Goal: Obtain resource: Download file/media

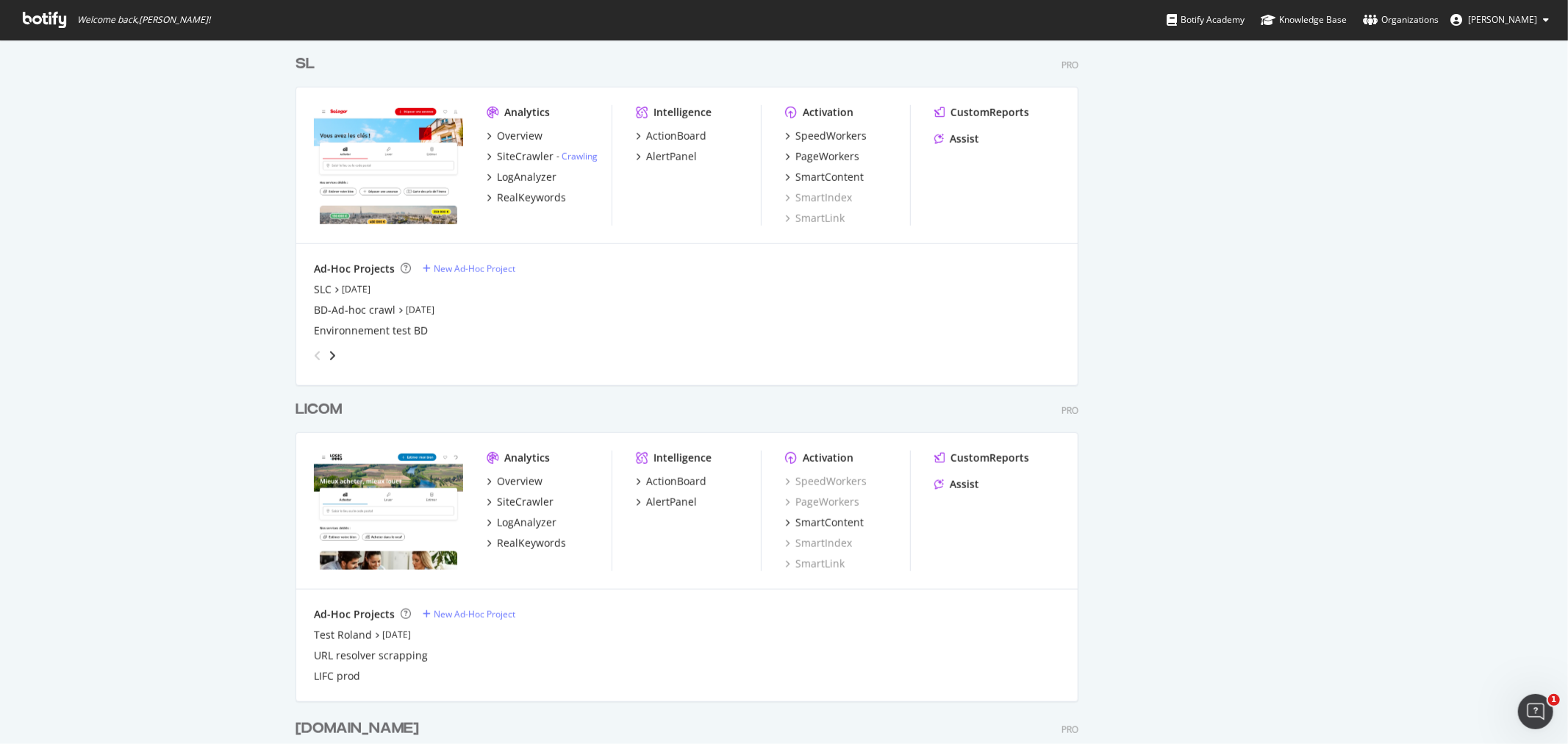
scroll to position [1238, 0]
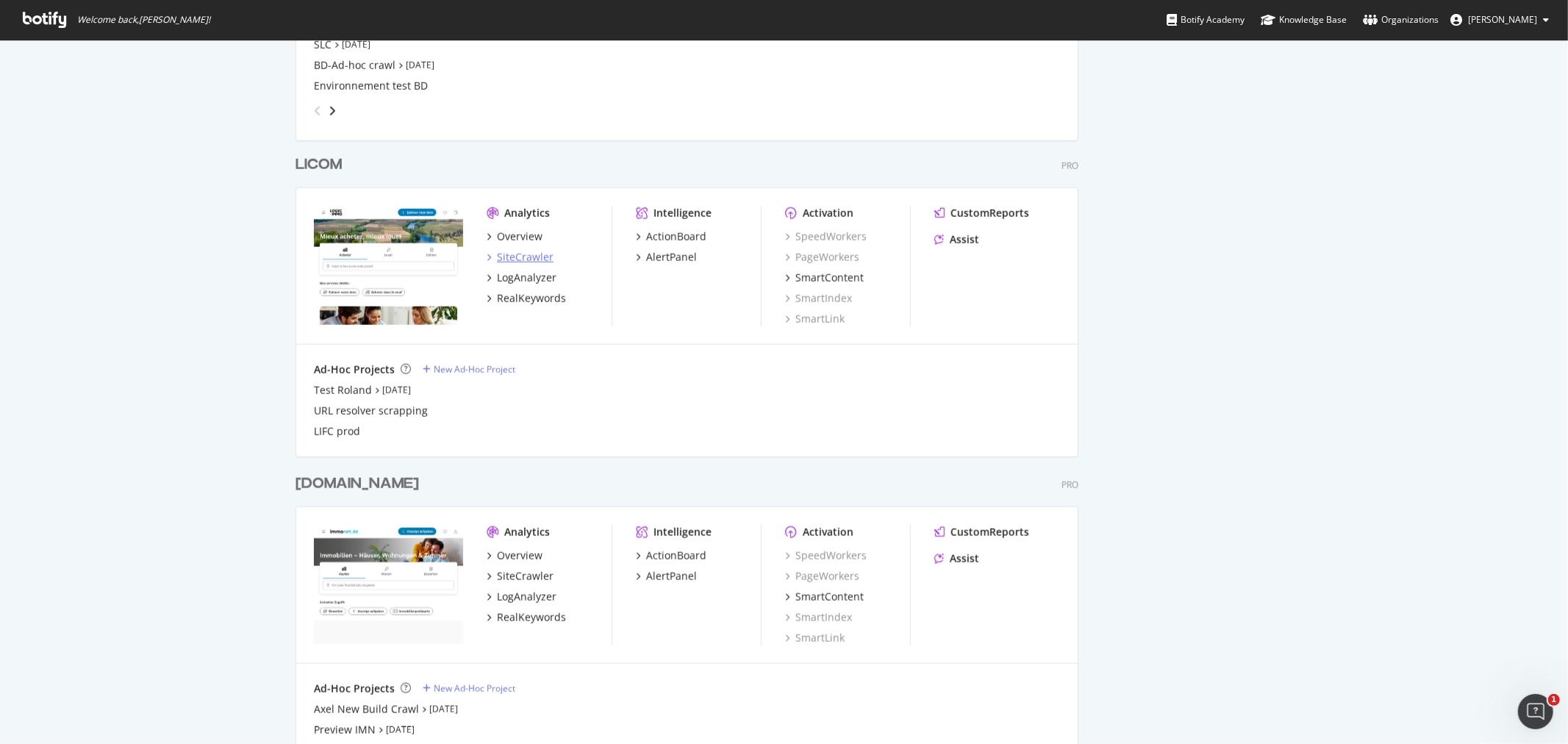
click at [527, 256] on div "SiteCrawler" at bounding box center [524, 258] width 56 height 15
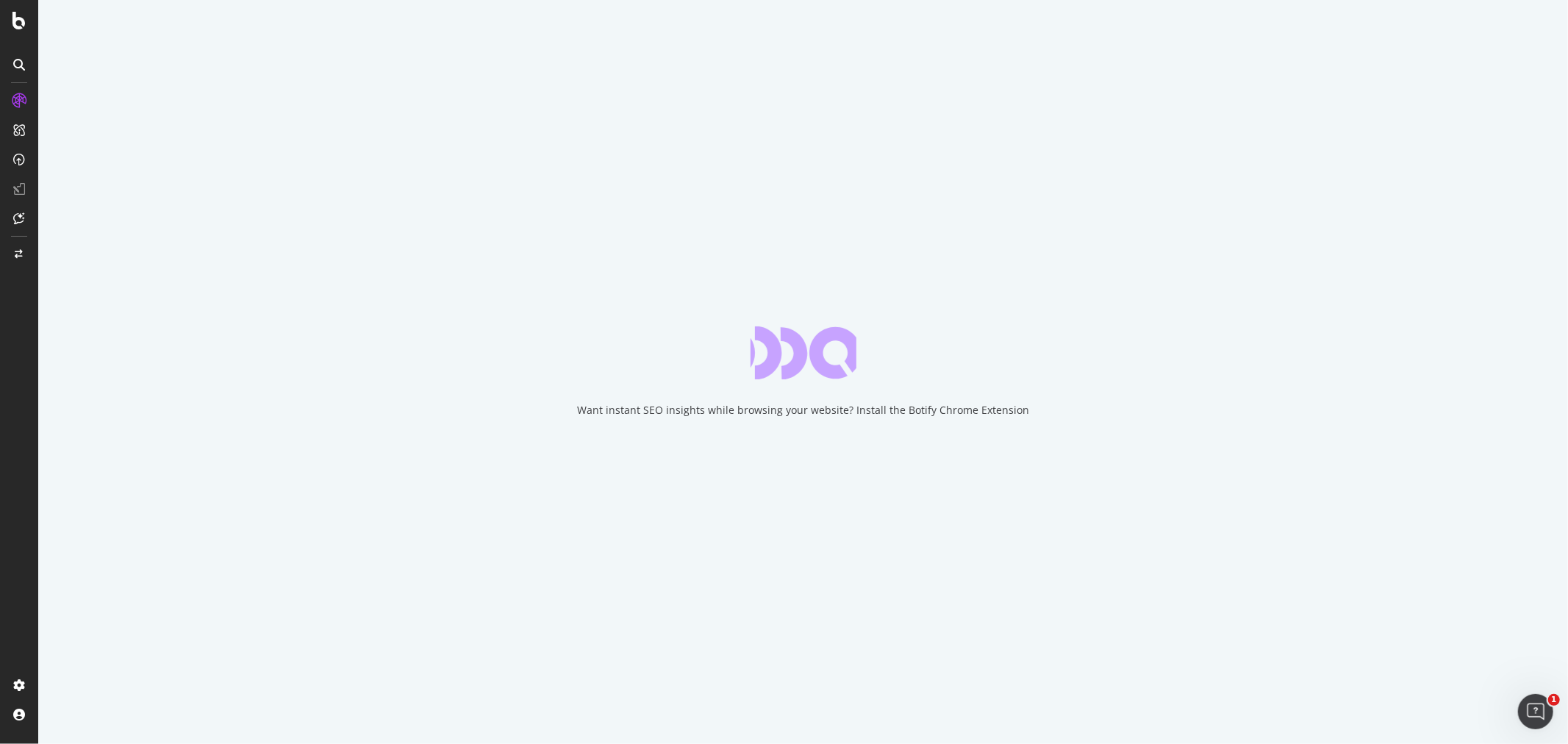
drag, startPoint x: 527, startPoint y: 256, endPoint x: 980, endPoint y: 414, distance: 479.8
click at [980, 414] on div "Want instant SEO insights while browsing your website? Install the Botify Chrom…" at bounding box center [803, 410] width 452 height 15
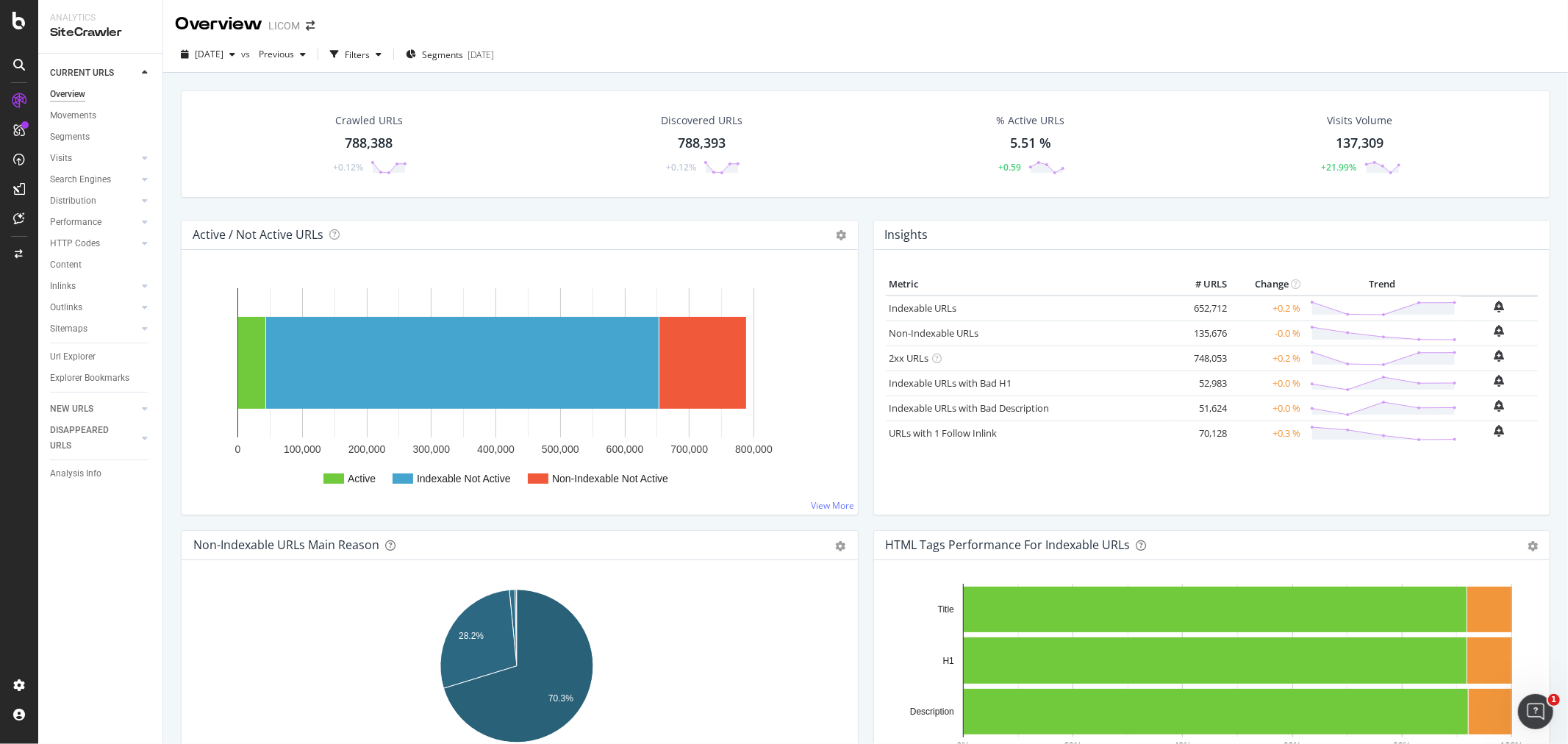
click at [369, 138] on div "788,388" at bounding box center [368, 143] width 48 height 19
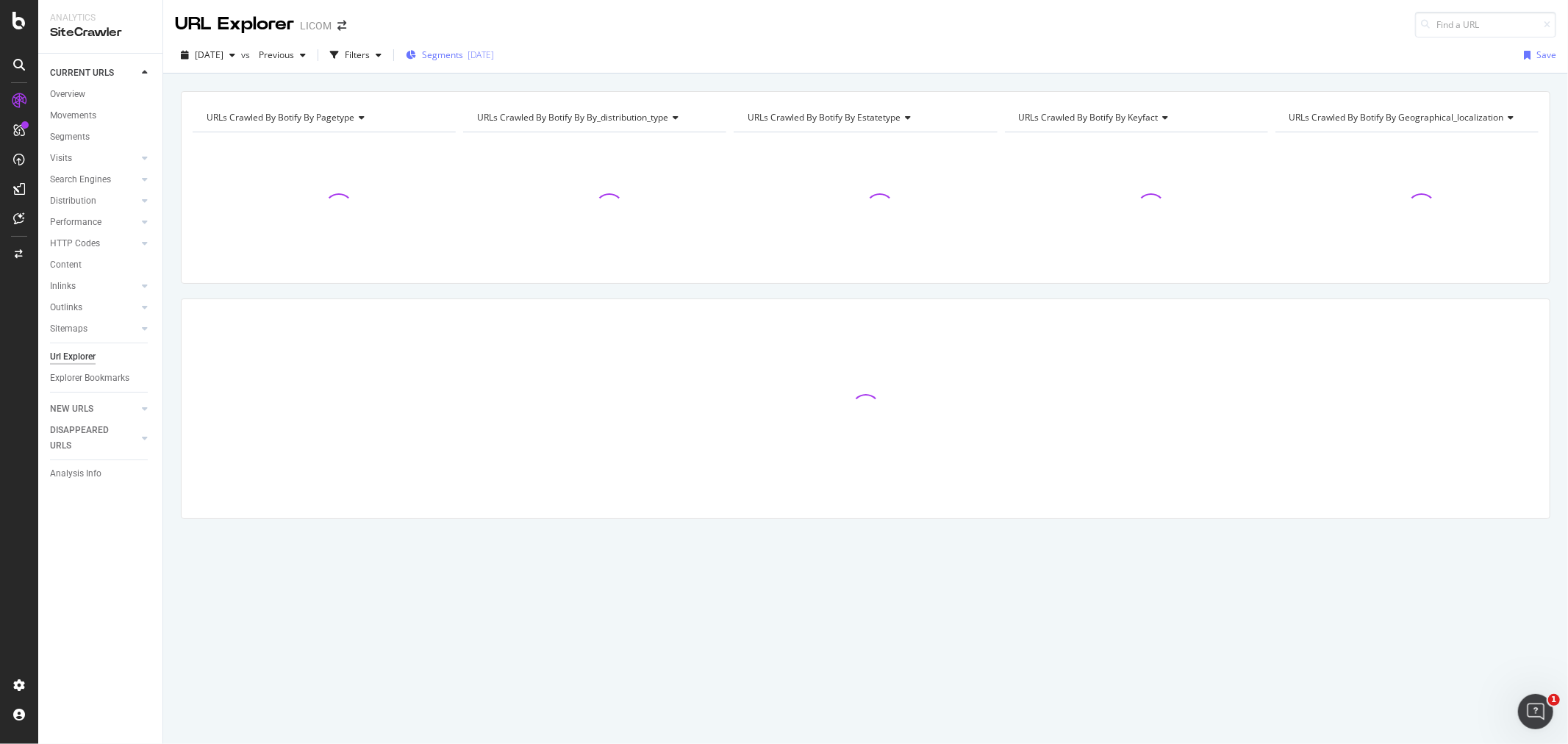
click at [463, 60] on span "Segments" at bounding box center [442, 55] width 41 height 13
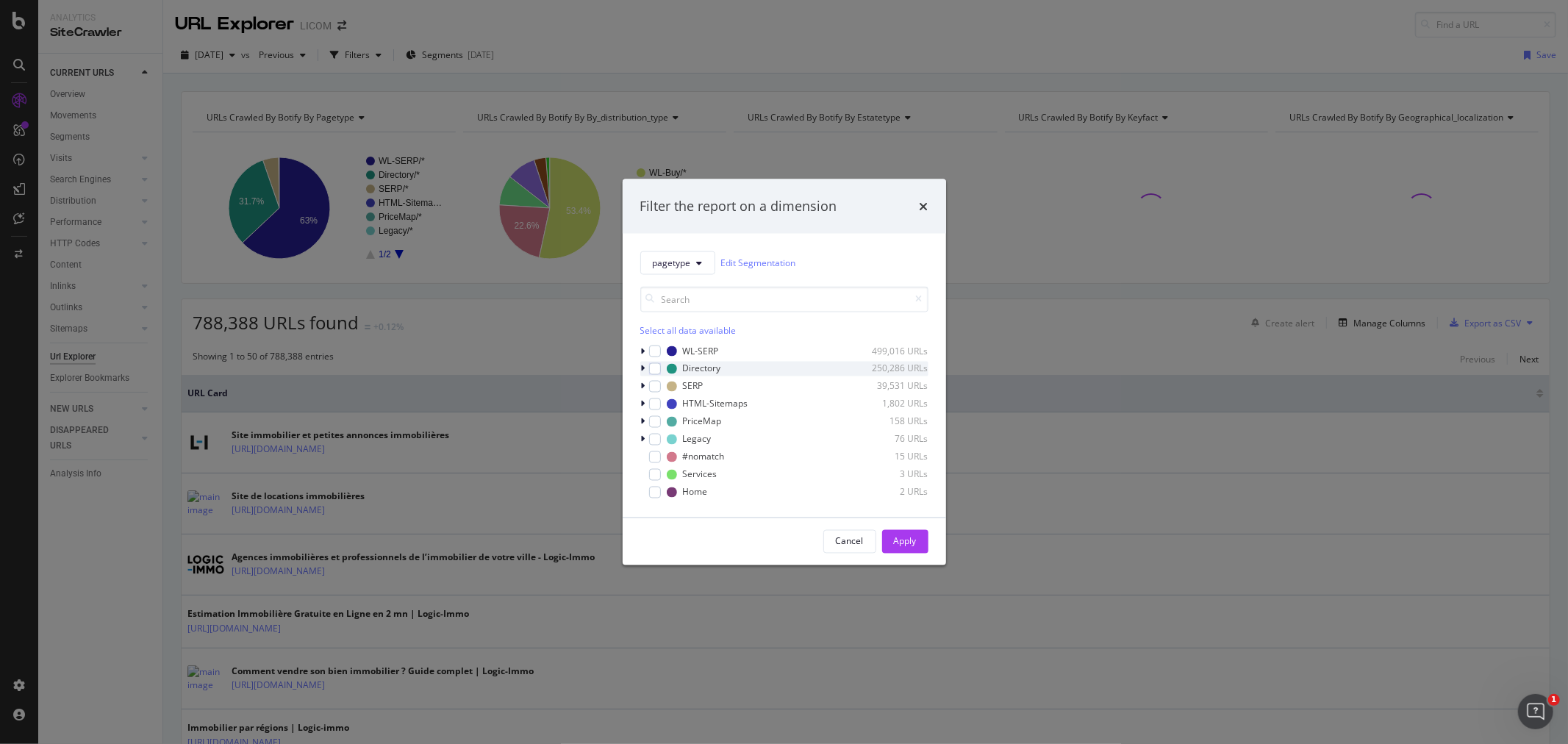
click at [640, 372] on div "modal" at bounding box center [644, 368] width 9 height 15
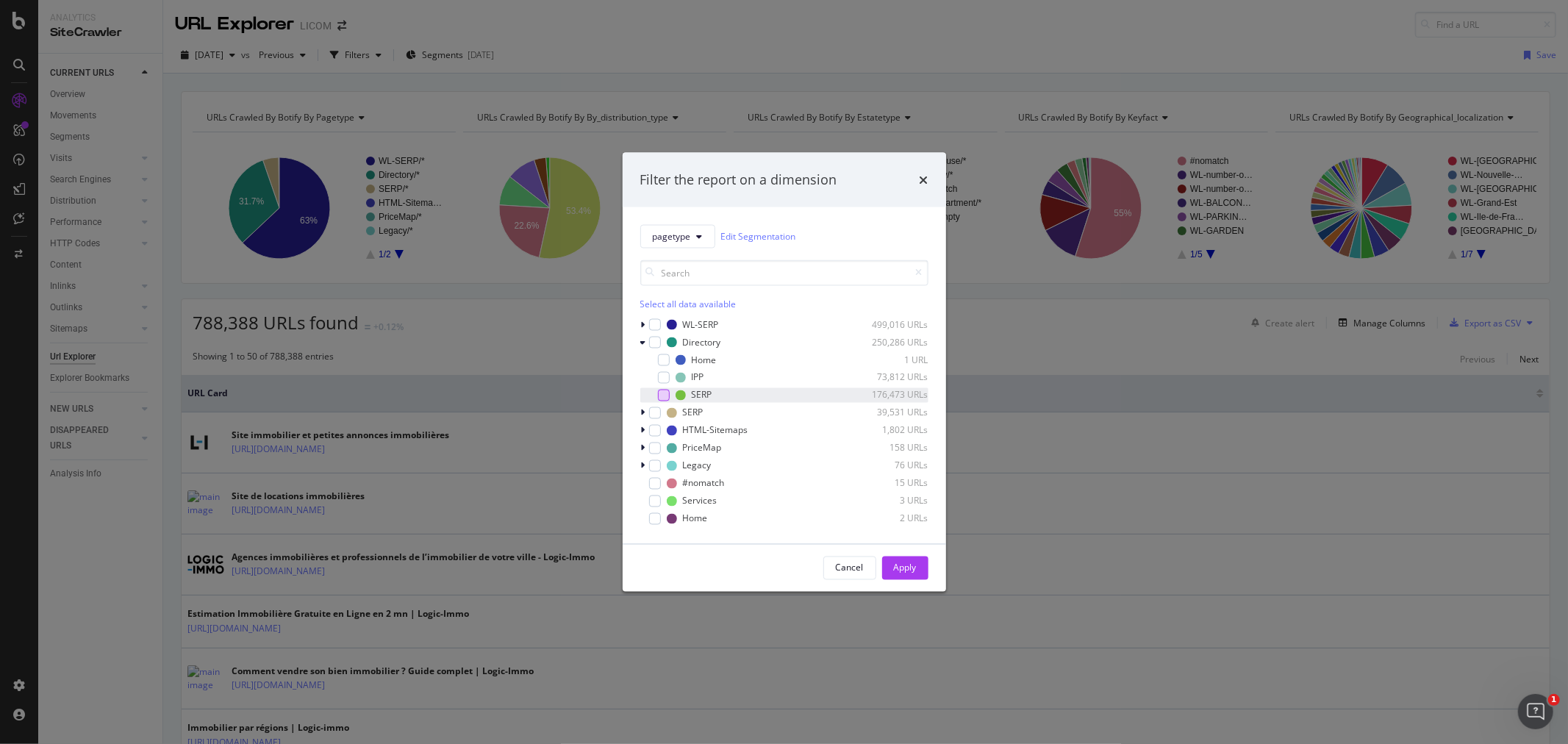
click at [667, 391] on div "modal" at bounding box center [664, 395] width 12 height 12
click at [924, 569] on button "Apply" at bounding box center [905, 568] width 46 height 23
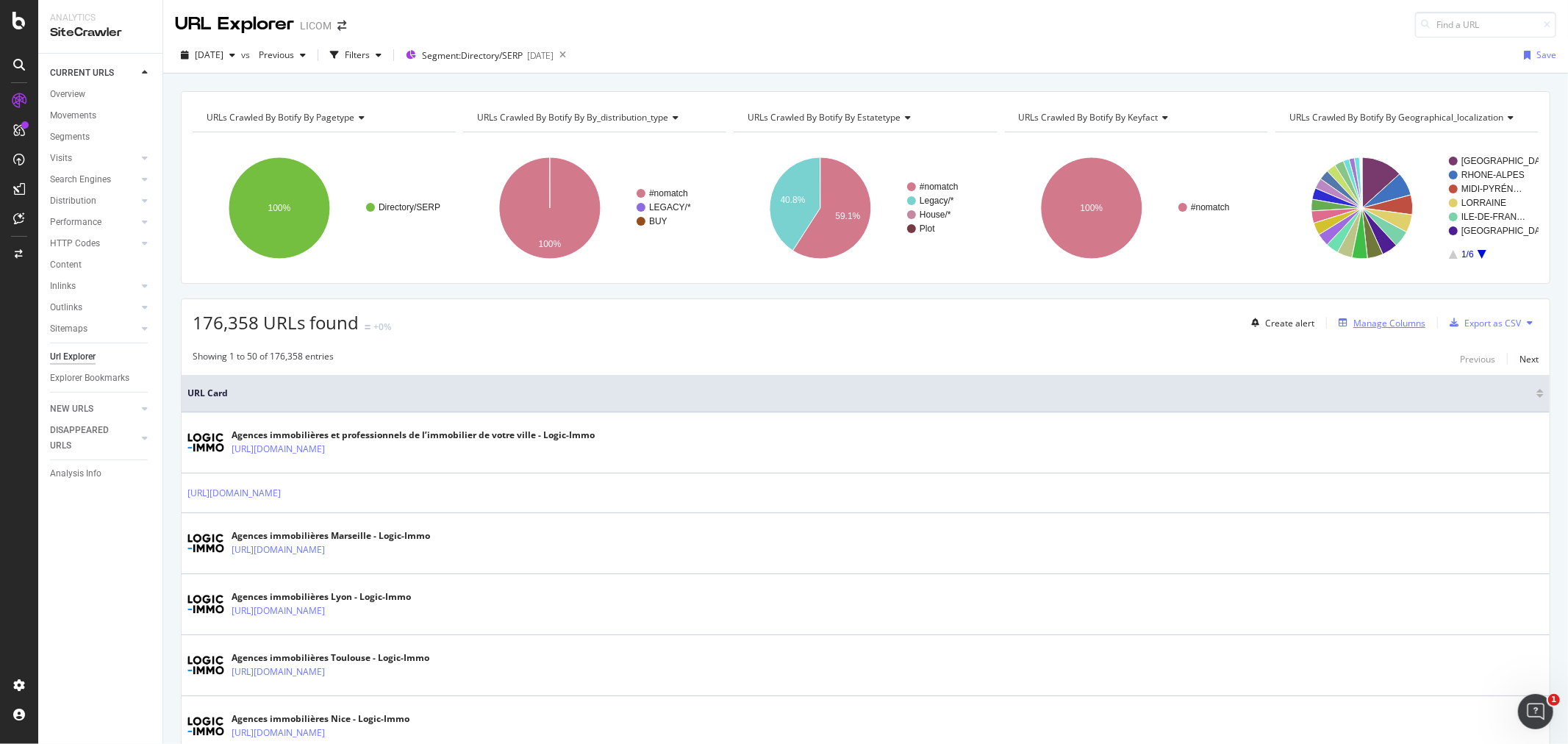
click at [1366, 325] on div "Manage Columns" at bounding box center [1390, 323] width 72 height 13
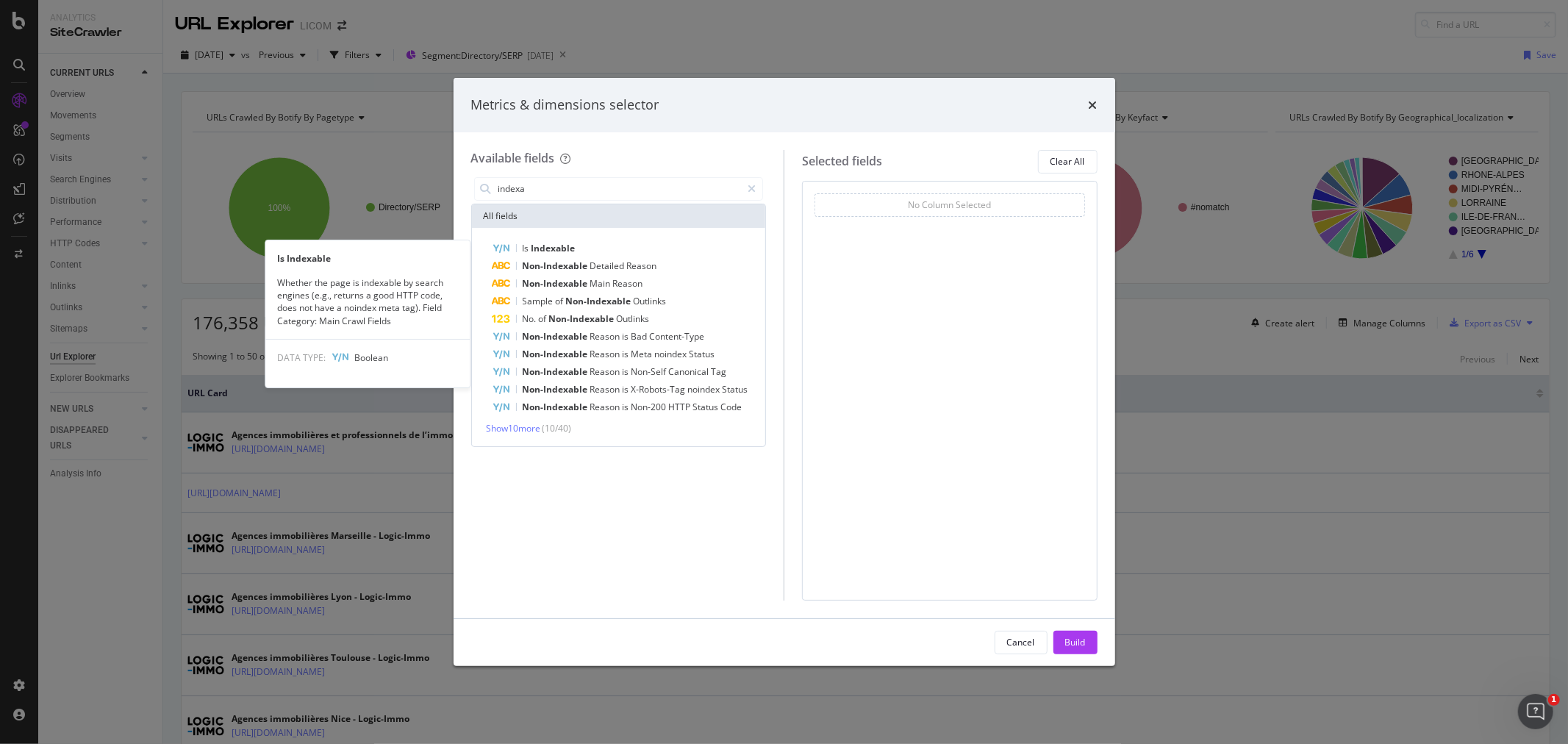
type input "indexa"
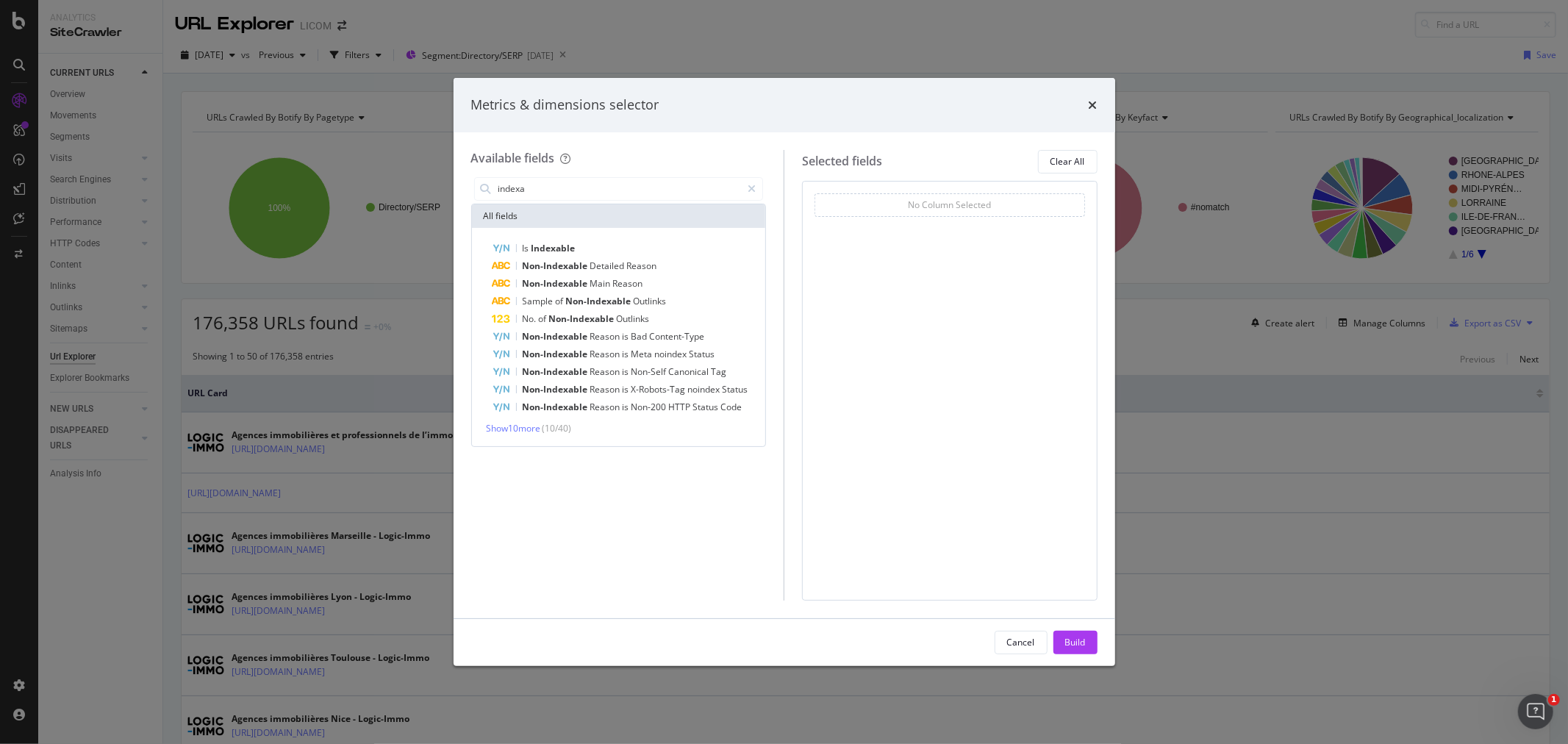
click at [581, 237] on div "Is Indexable Non-Indexable Detailed Reason Non-Indexable Main Reason Sample of …" at bounding box center [619, 337] width 294 height 218
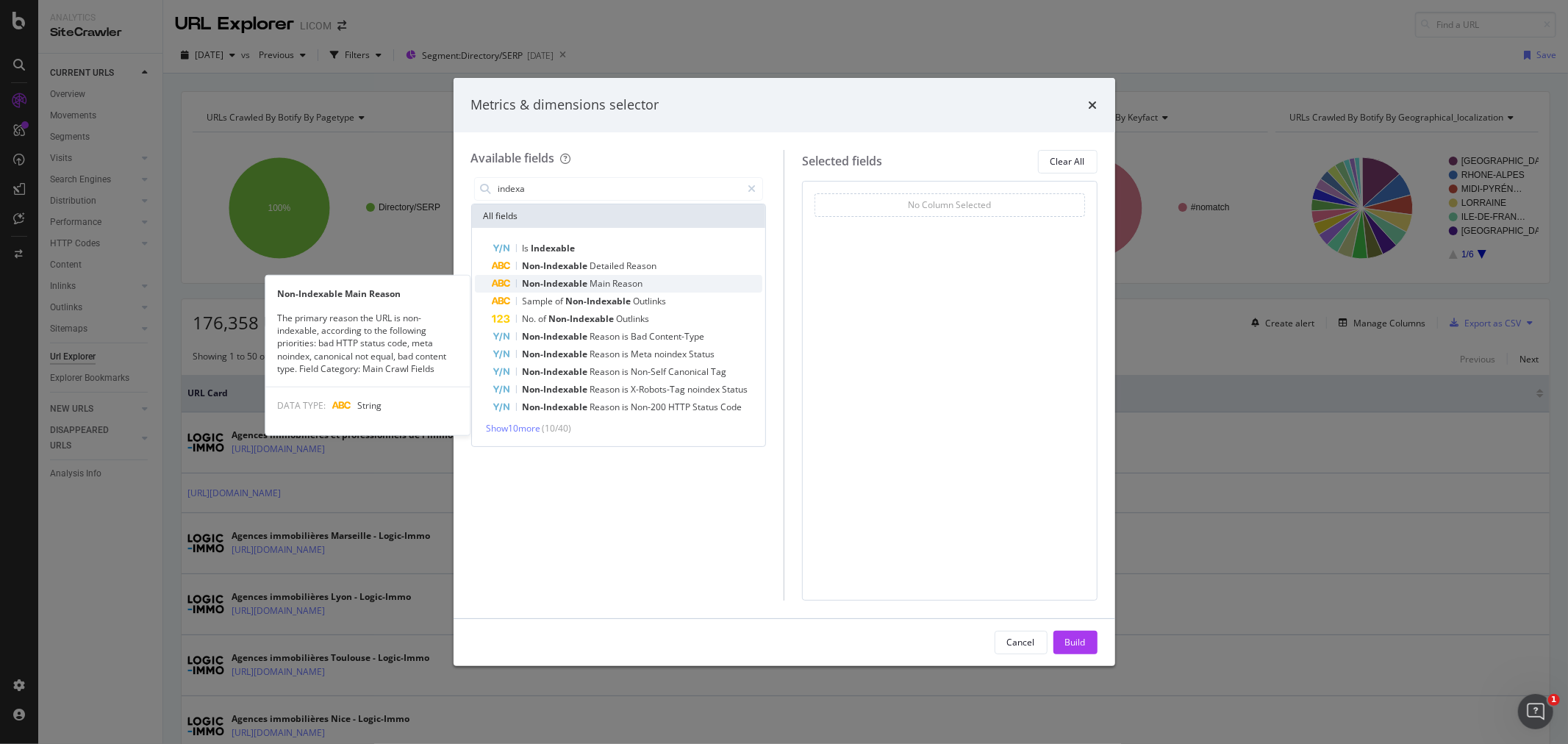
click at [617, 278] on span "Reason" at bounding box center [628, 283] width 30 height 13
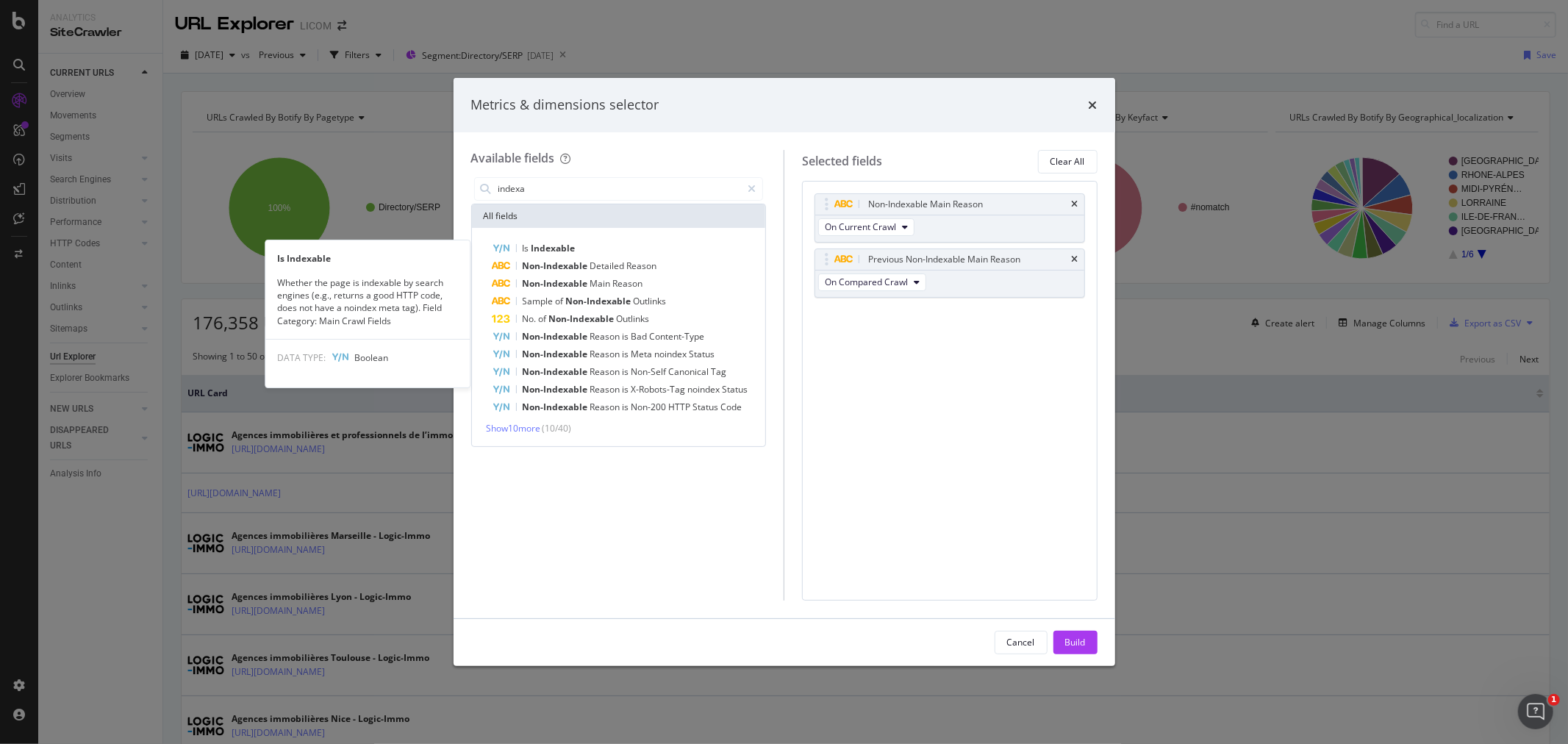
click at [598, 243] on div "Is Indexable" at bounding box center [628, 248] width 271 height 18
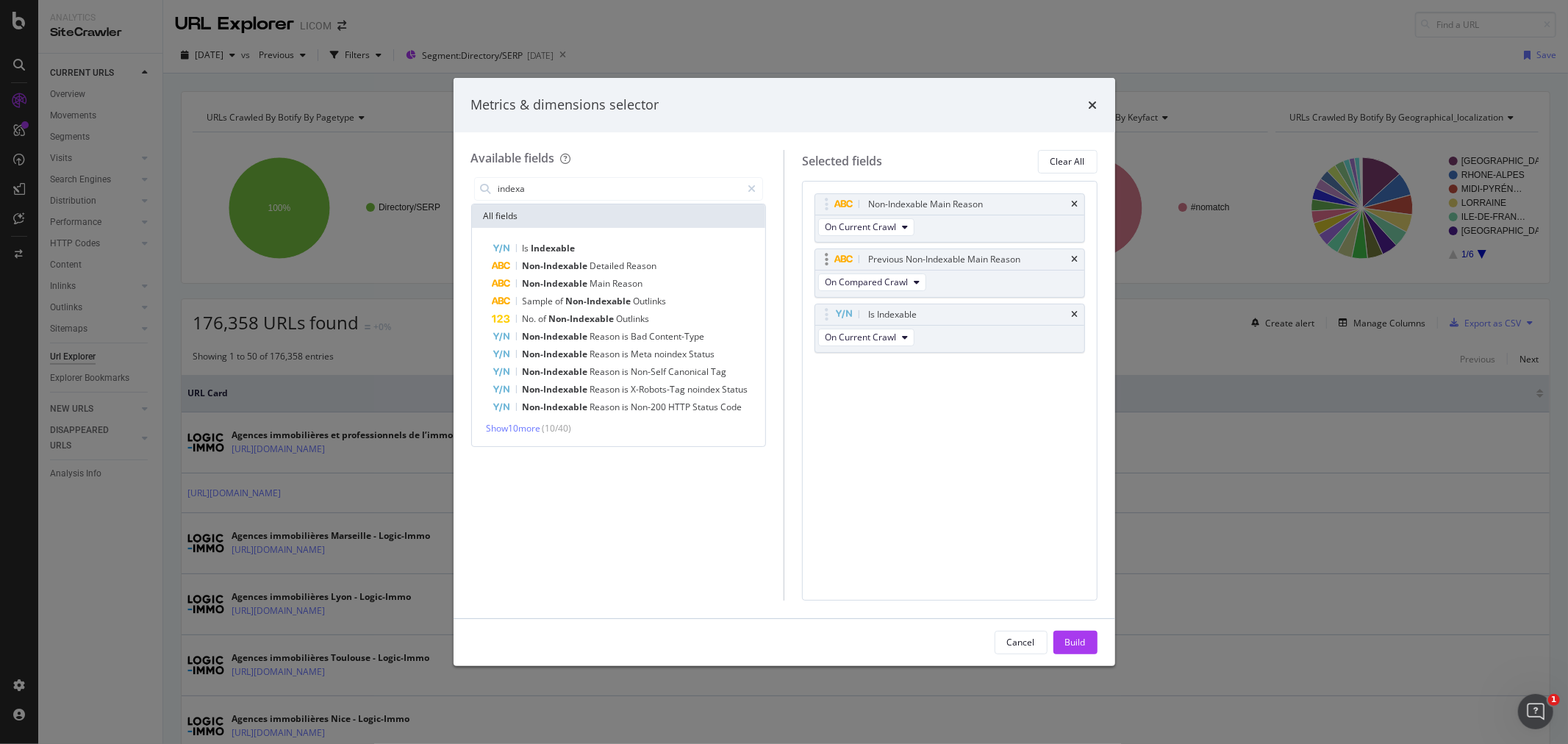
click at [1074, 252] on div "Previous Non-Indexable Main Reason" at bounding box center [950, 259] width 269 height 21
click at [1075, 259] on icon "times" at bounding box center [1076, 259] width 7 height 9
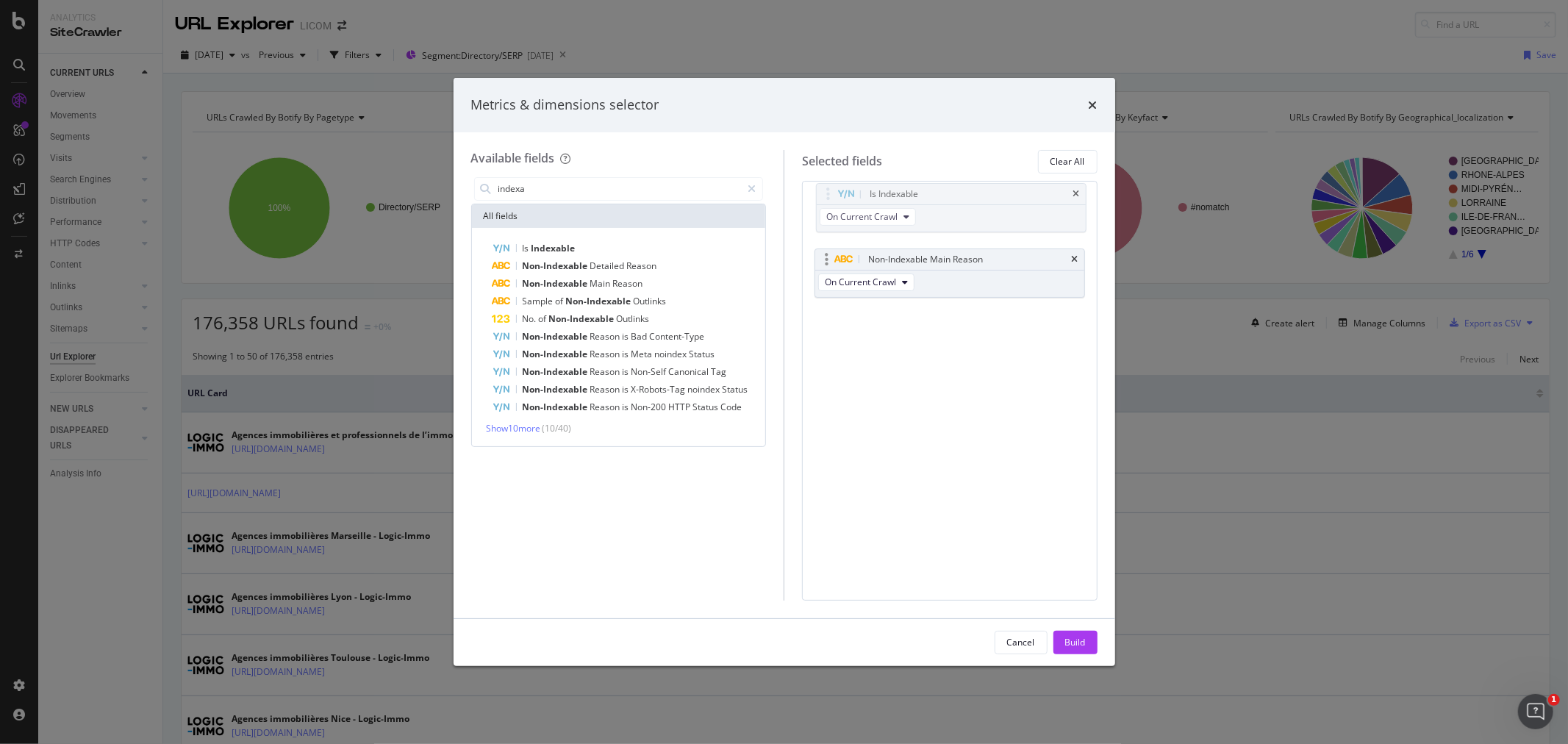
drag, startPoint x: 826, startPoint y: 260, endPoint x: 828, endPoint y: 211, distance: 49.0
click at [827, 195] on body "Analytics SiteCrawler CURRENT URLS Overview Movements Segments Visits Analysis …" at bounding box center [784, 372] width 1568 height 744
click at [1091, 642] on button "Build" at bounding box center [1076, 643] width 44 height 23
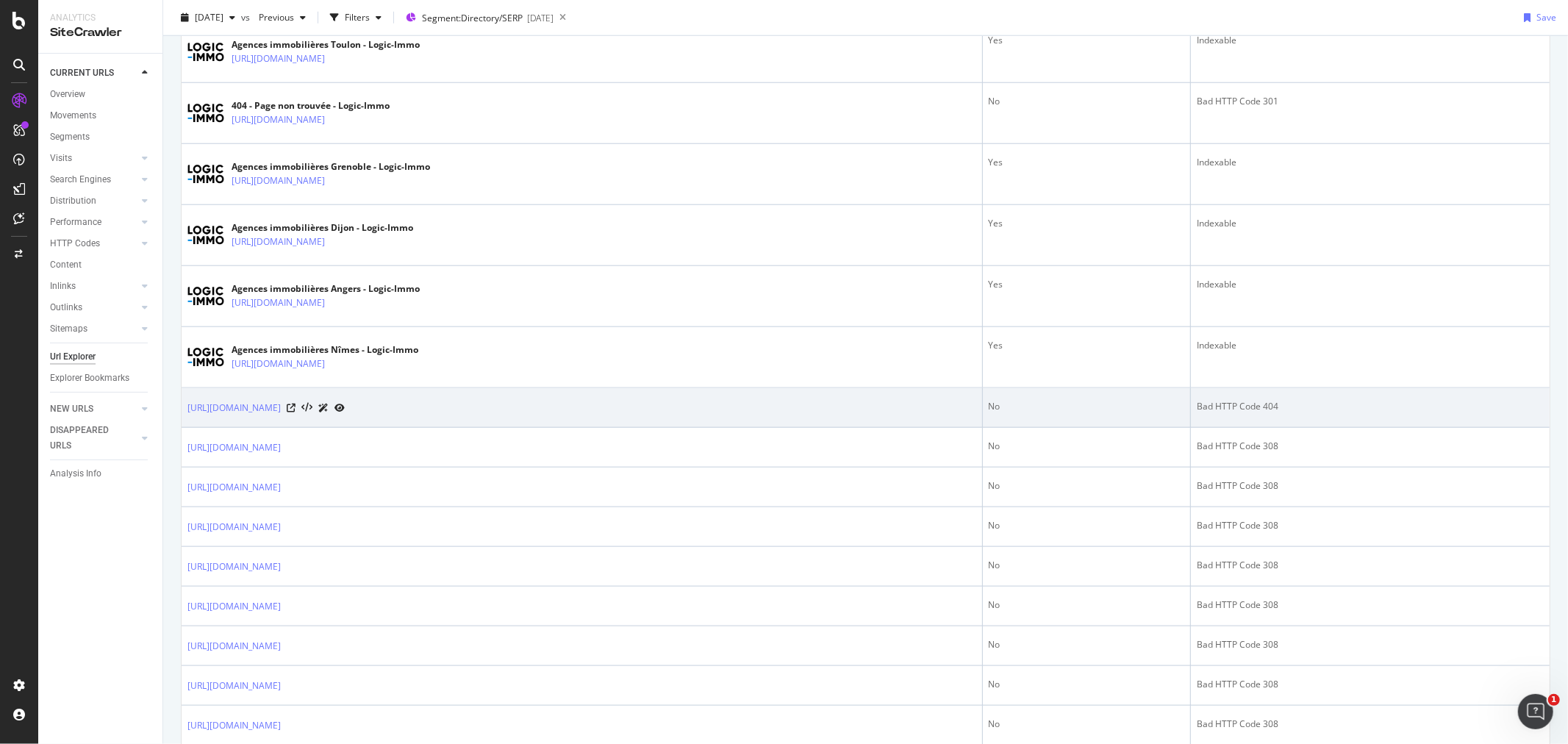
scroll to position [1715, 0]
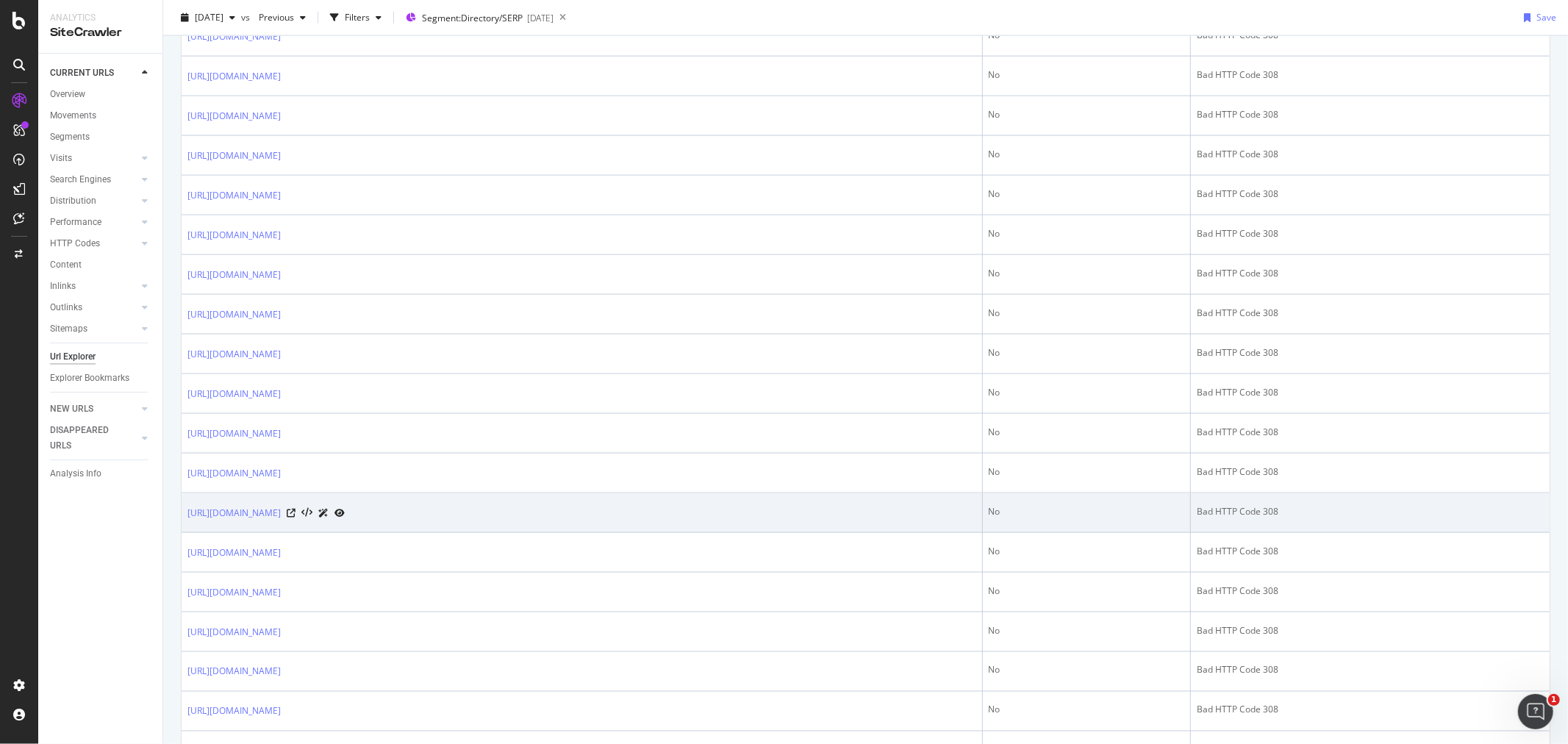
click at [345, 515] on div "[URL][DOMAIN_NAME]" at bounding box center [266, 512] width 158 height 15
click at [295, 513] on icon at bounding box center [291, 512] width 9 height 9
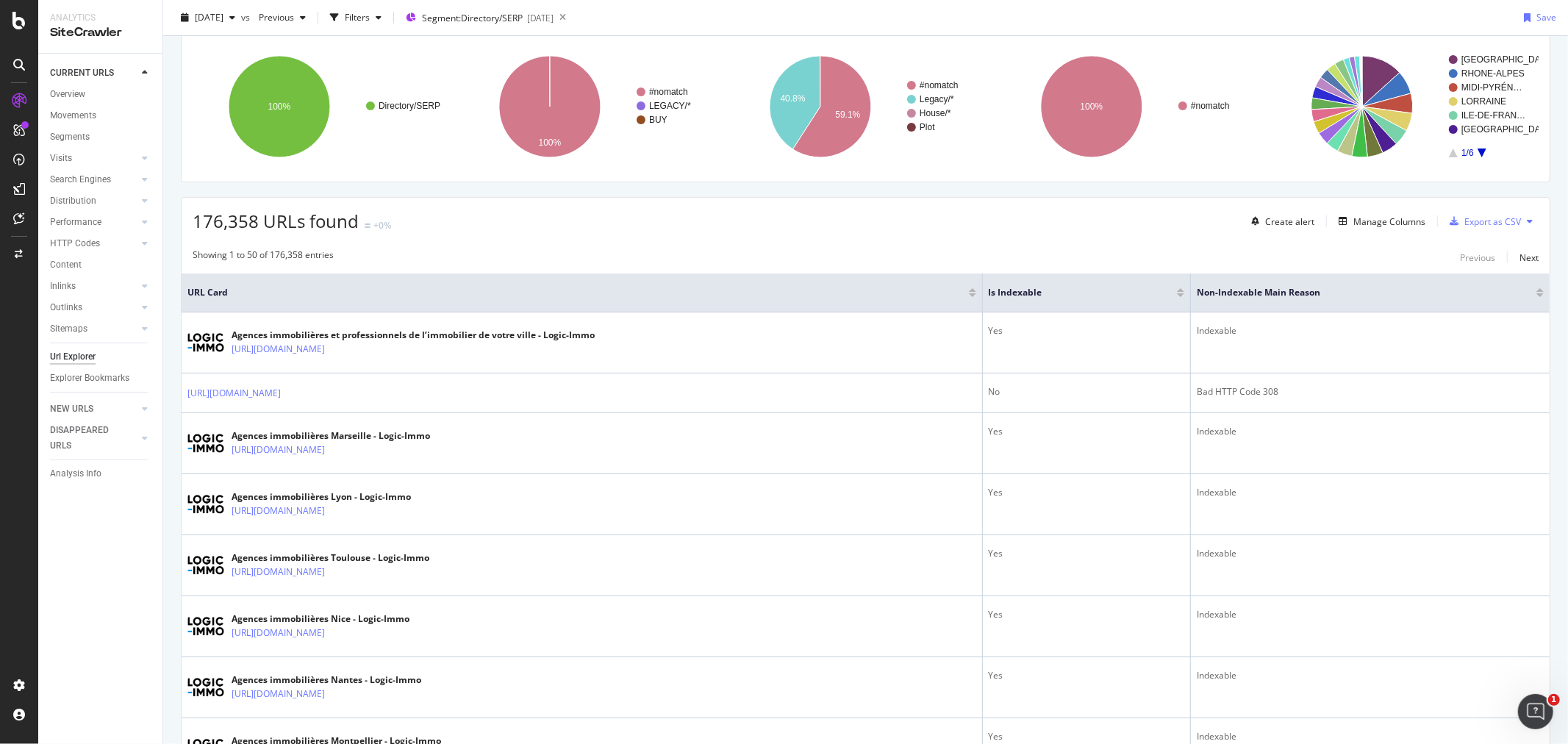
scroll to position [0, 0]
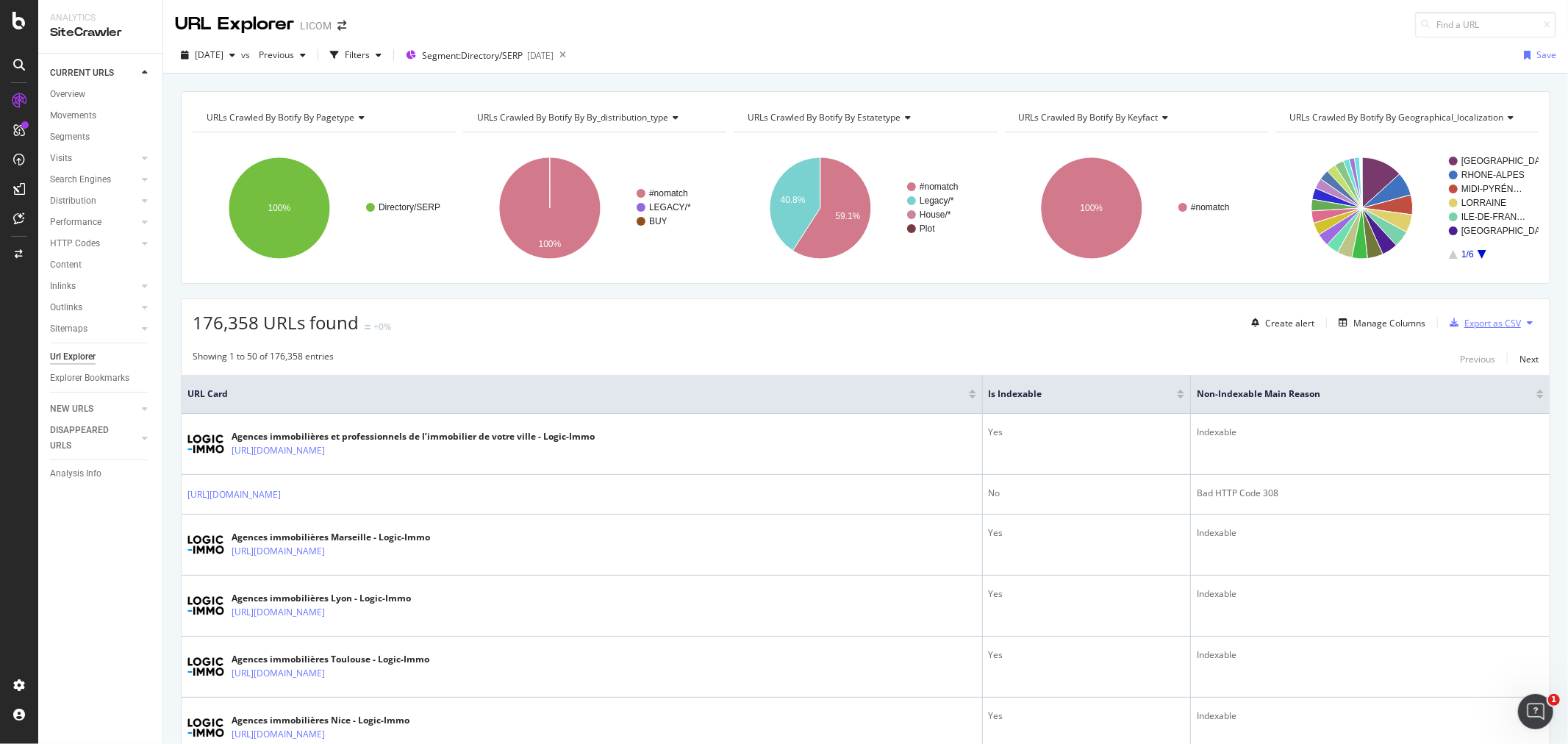
click at [1475, 319] on div "Export as CSV" at bounding box center [1492, 323] width 56 height 13
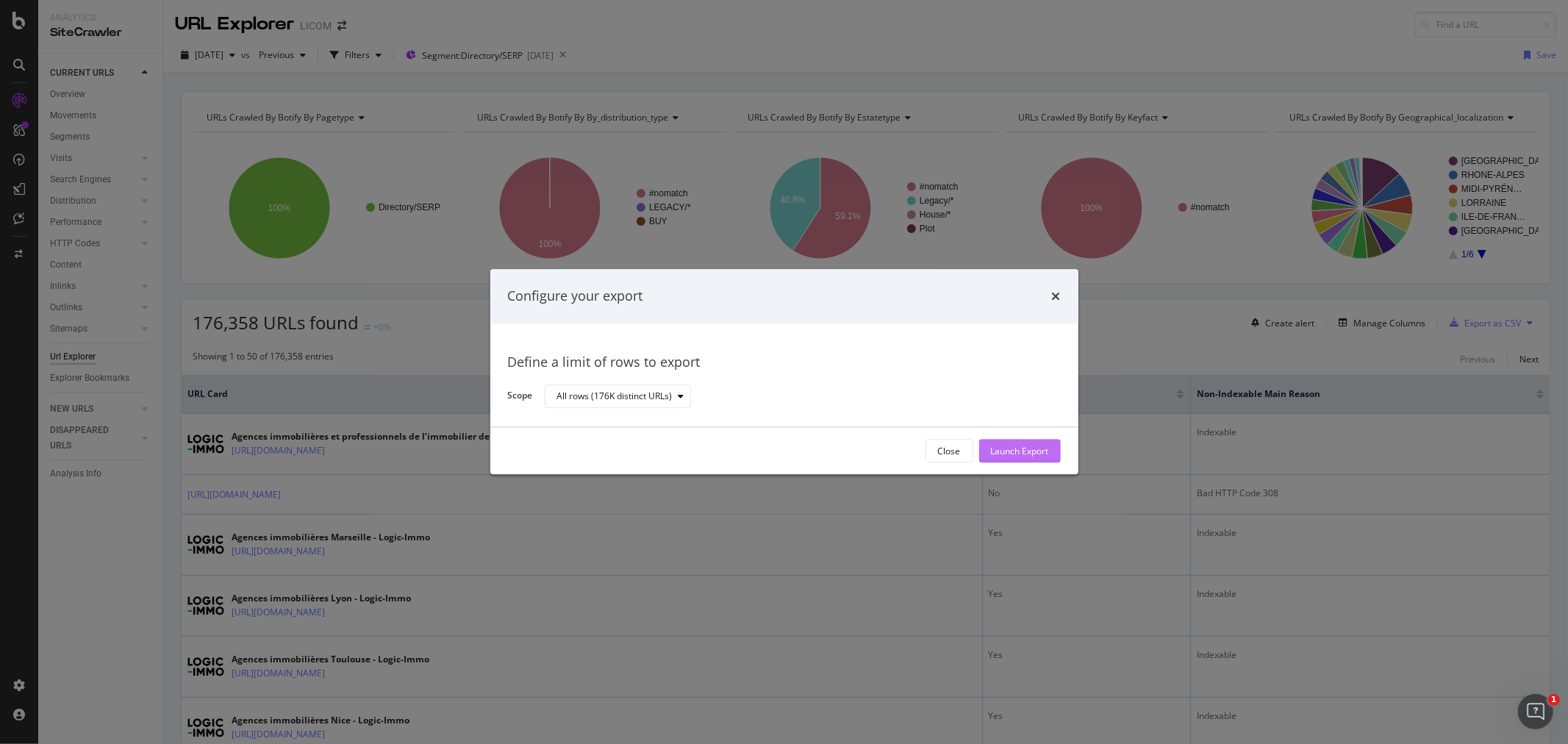
click at [1049, 454] on div "Launch Export" at bounding box center [1019, 450] width 58 height 13
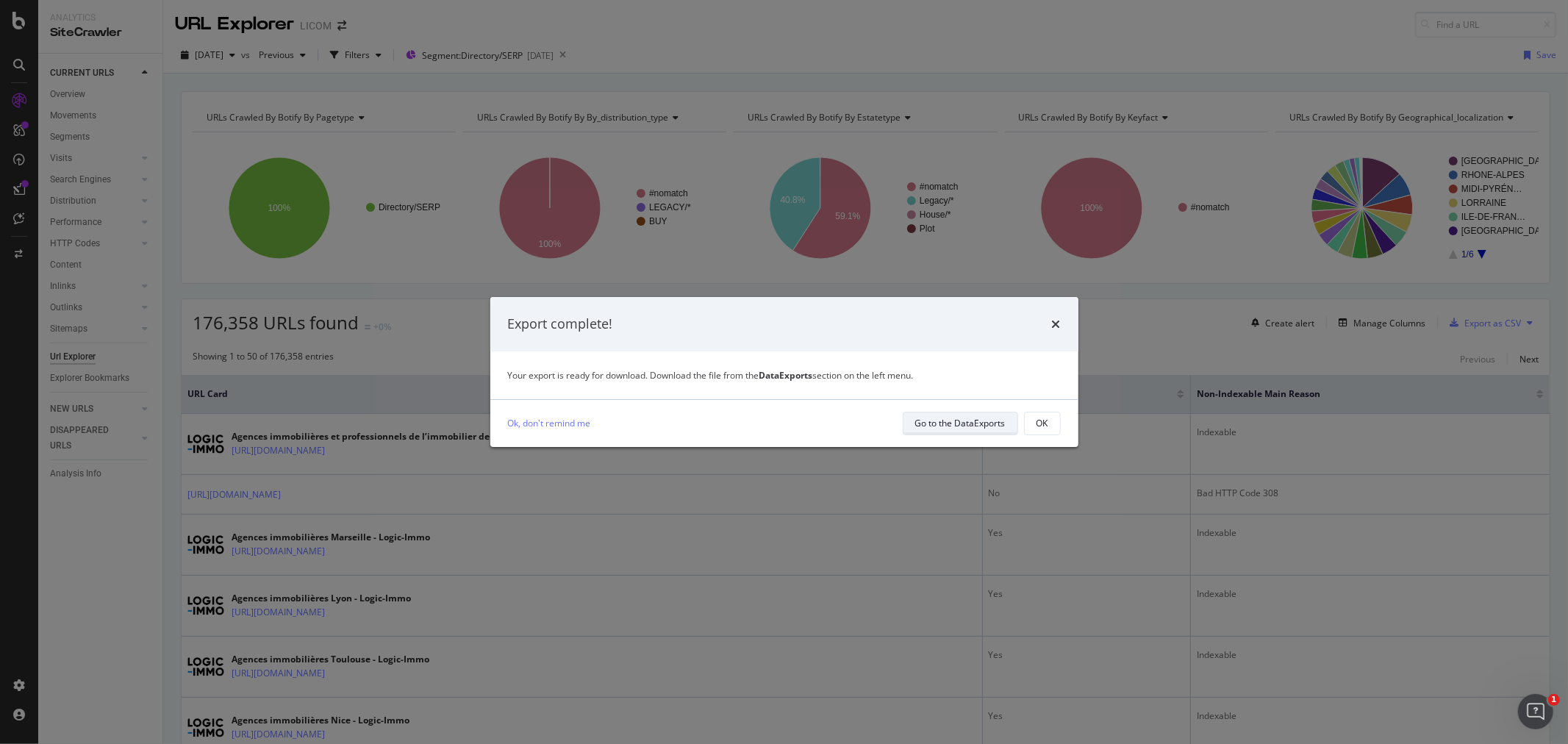
click at [969, 417] on div "Go to the DataExports" at bounding box center [961, 423] width 91 height 13
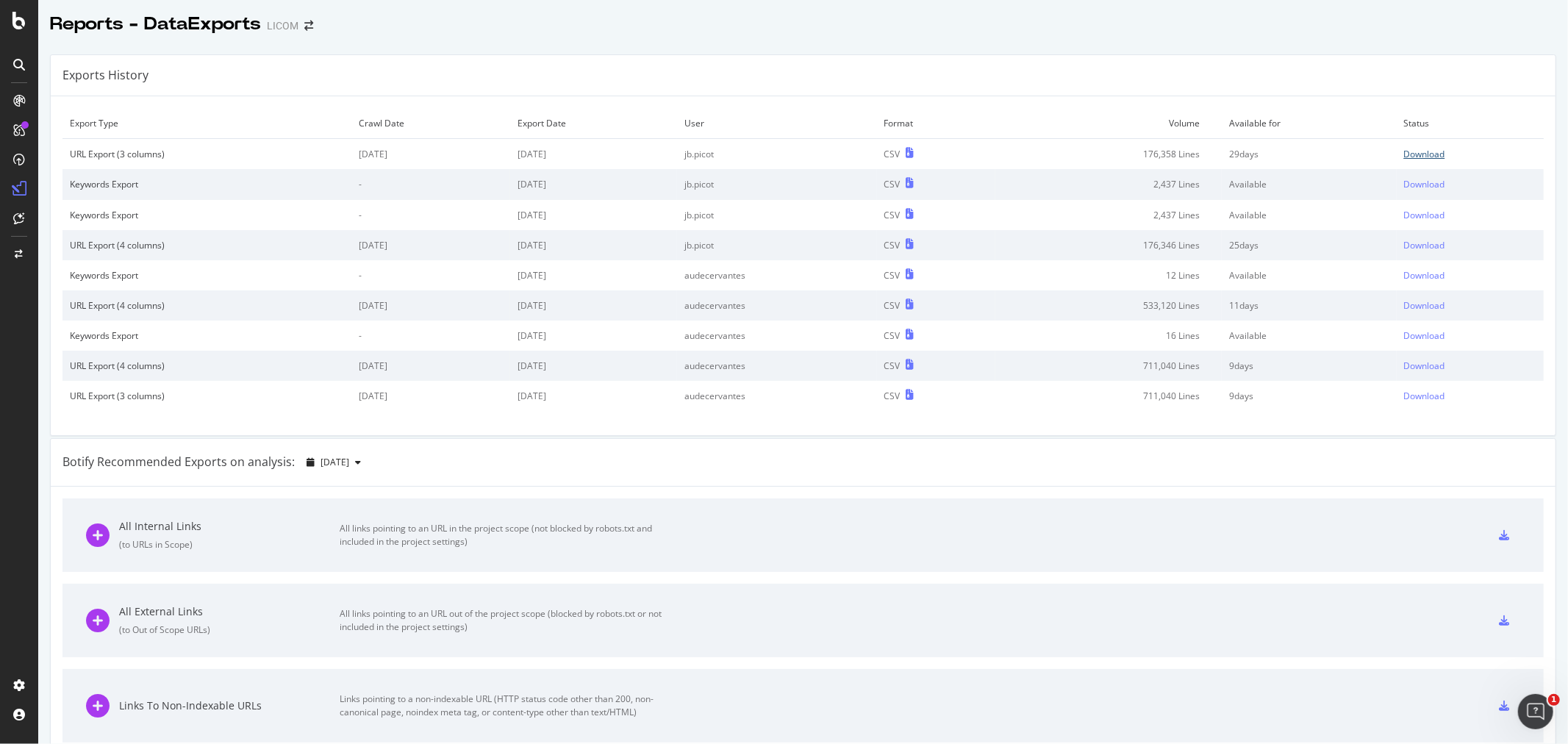
click at [1406, 152] on div "Download" at bounding box center [1425, 153] width 41 height 13
